Goal: Find specific page/section: Find specific page/section

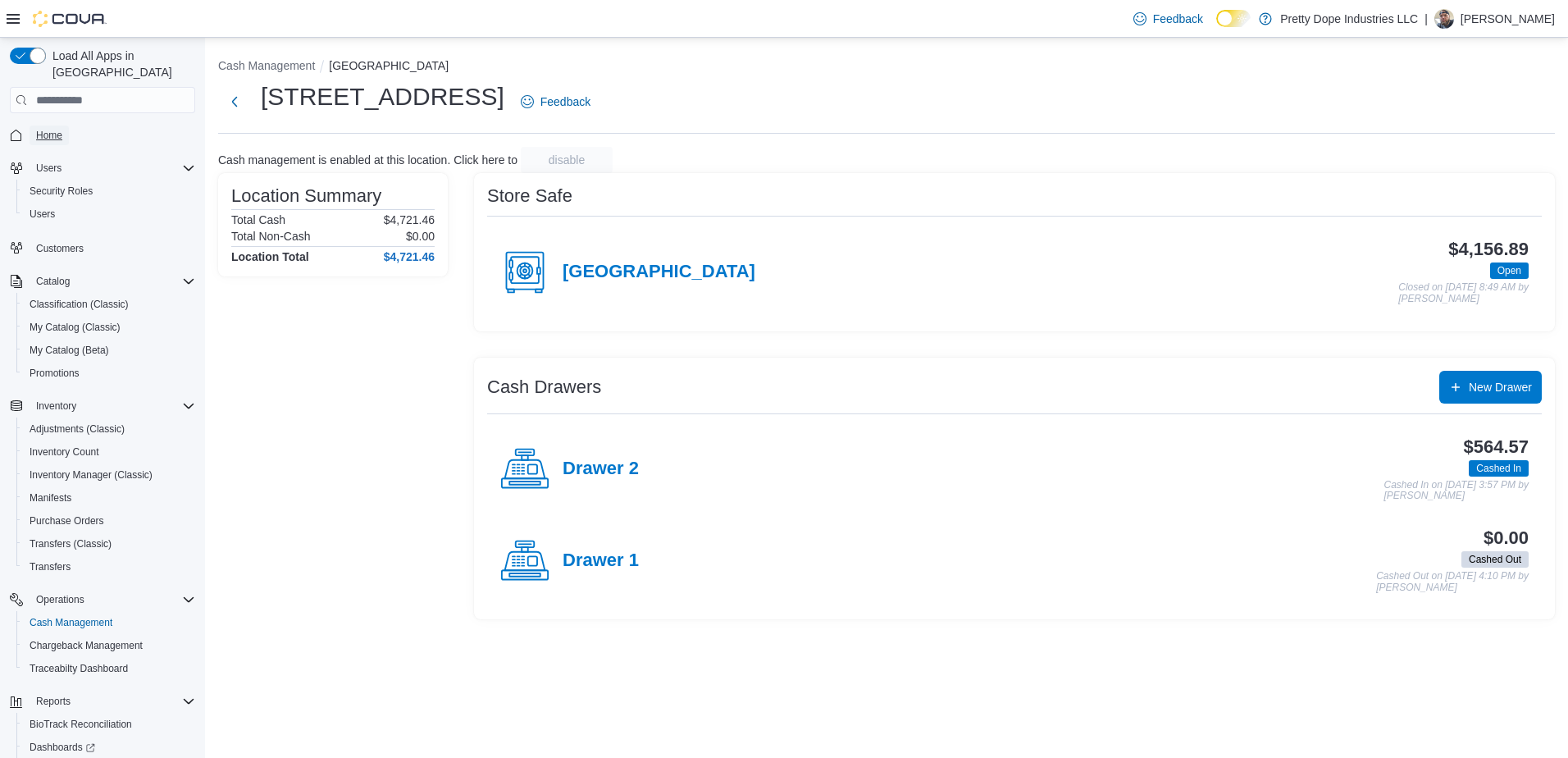
click at [46, 129] on span "Home" at bounding box center [49, 136] width 26 height 13
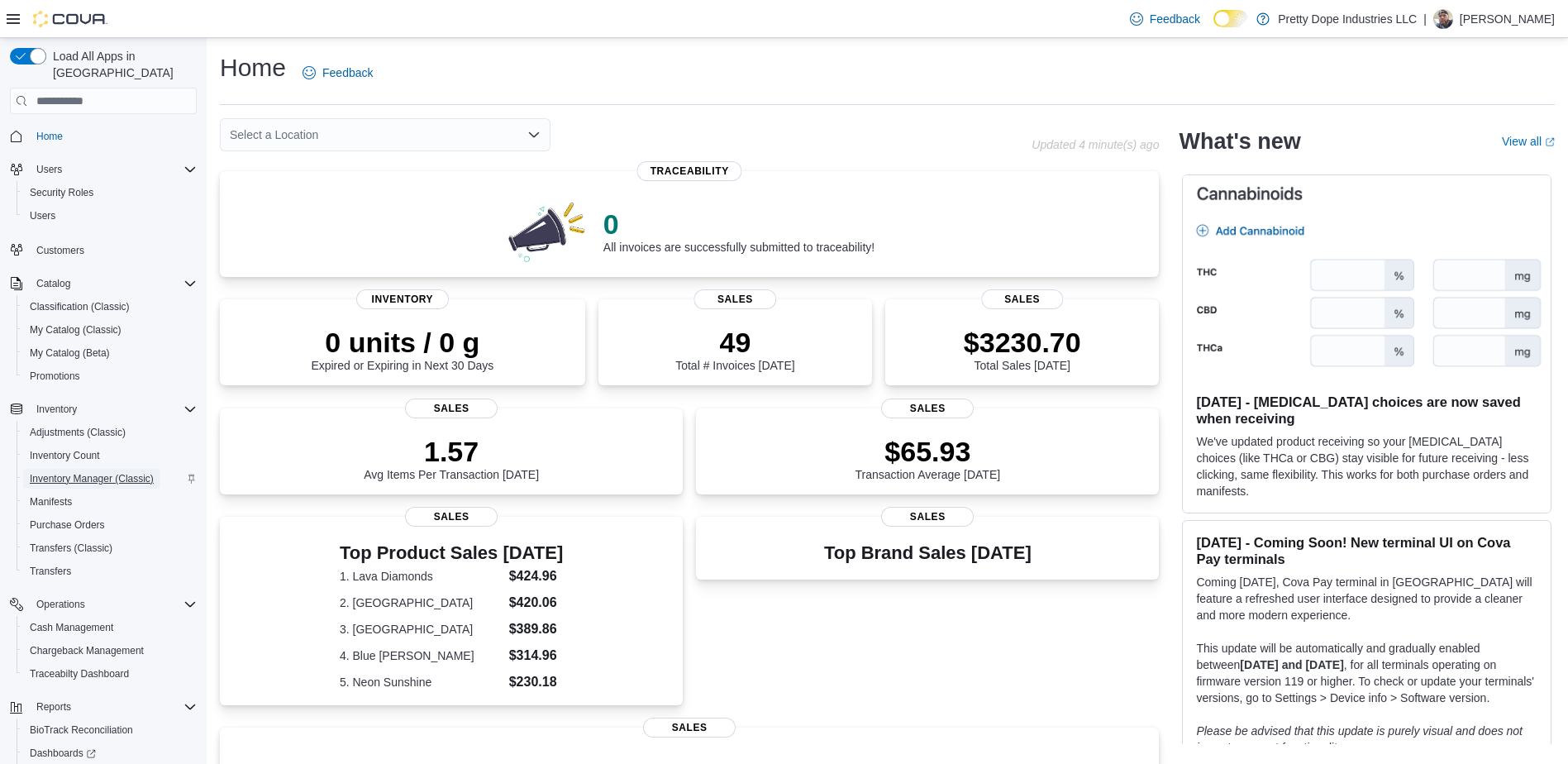
click at [79, 472] on span "Inventory Manager (Classic)" at bounding box center [91, 479] width 124 height 13
